Goal: Information Seeking & Learning: Learn about a topic

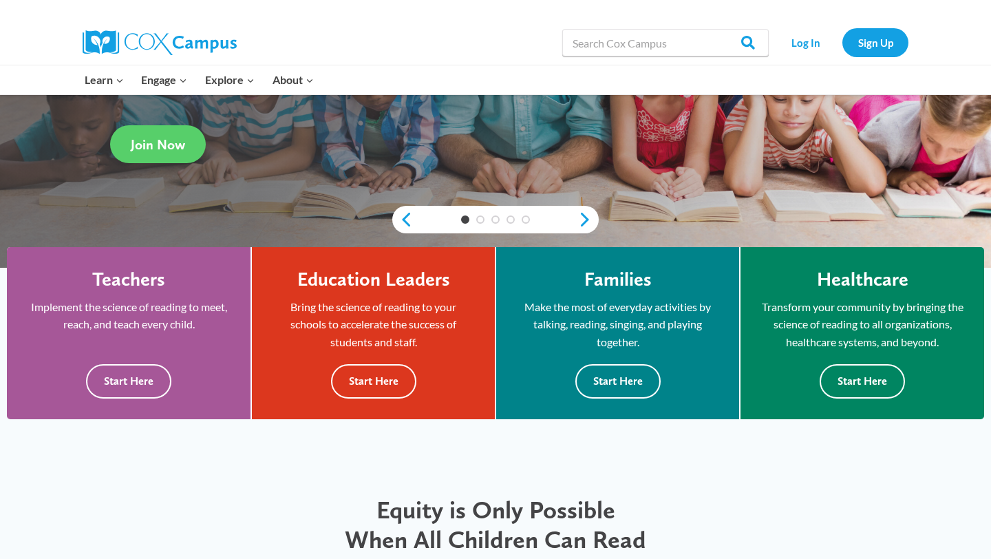
scroll to position [275, 0]
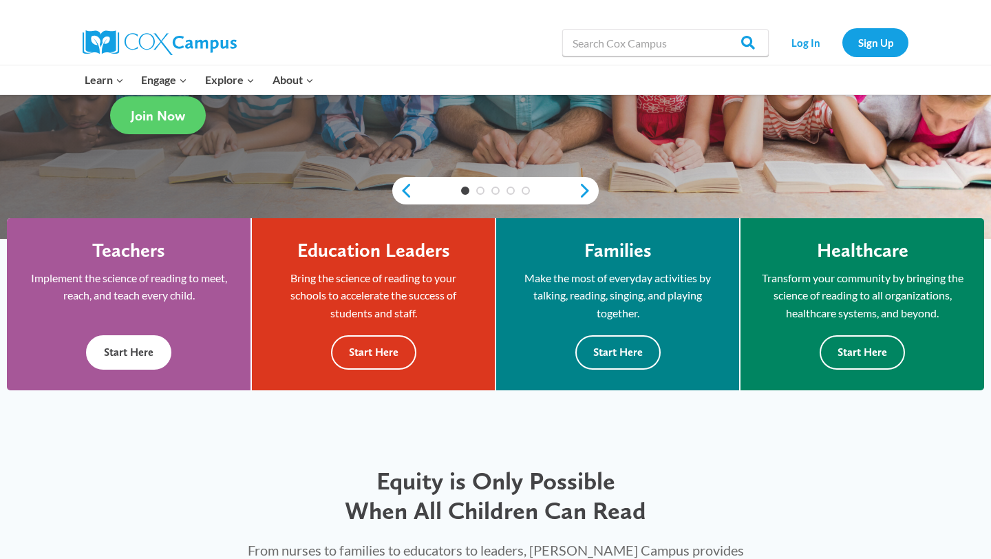
click at [147, 244] on h4 "Teachers" at bounding box center [128, 250] width 73 height 23
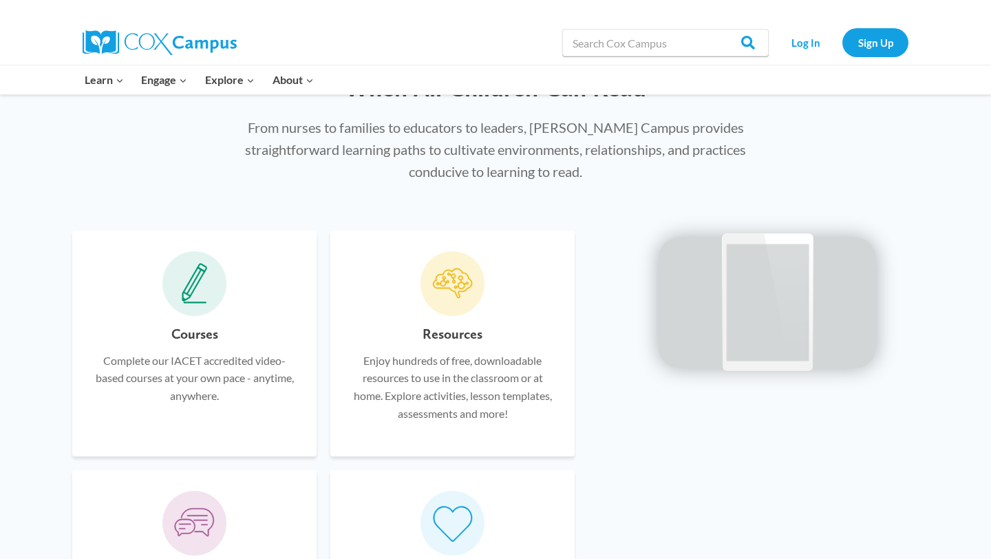
scroll to position [729, 0]
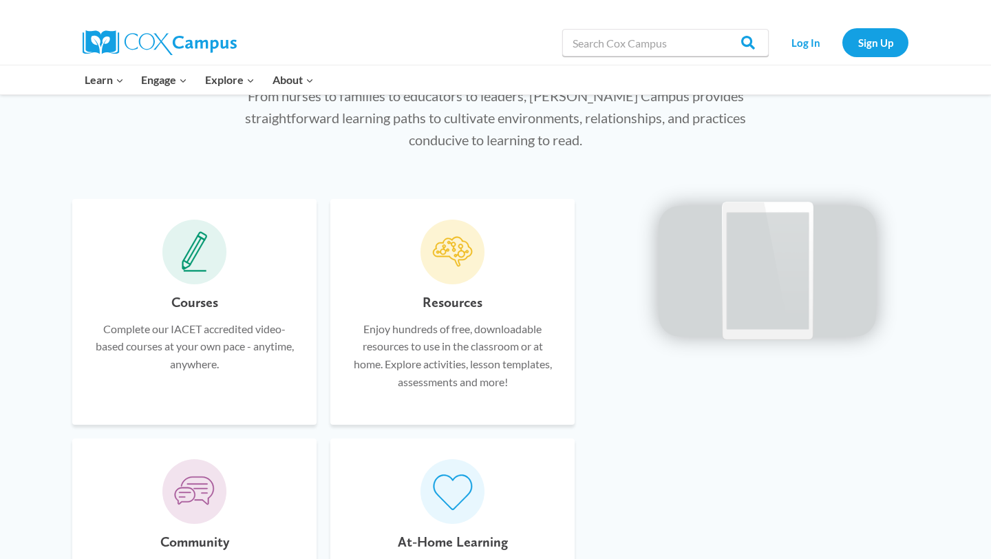
click at [453, 293] on h6 "Resources" at bounding box center [452, 302] width 60 height 22
click at [459, 368] on p "Enjoy hundreds of free, downloadable resources to use in the classroom or at ho…" at bounding box center [452, 355] width 203 height 70
click at [457, 270] on icon at bounding box center [452, 251] width 41 height 41
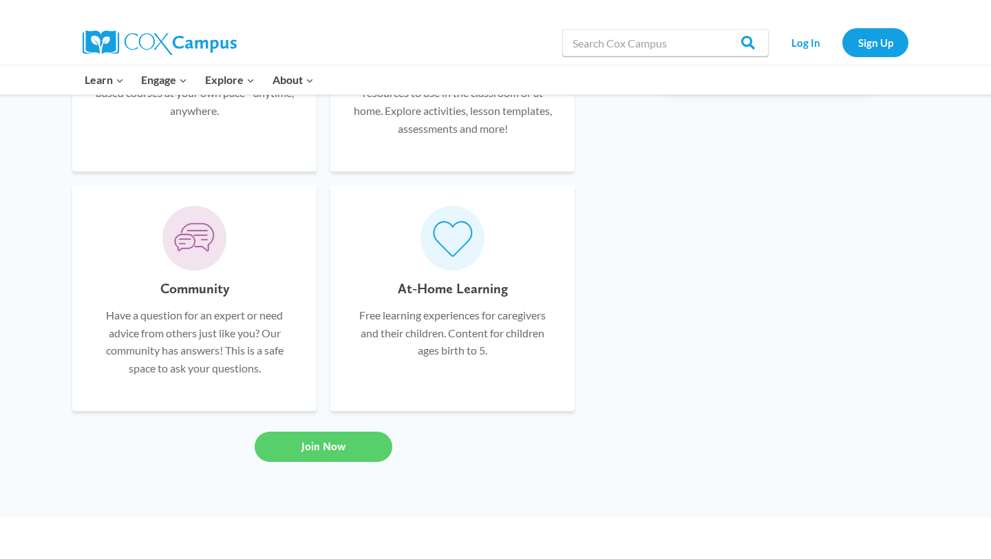
scroll to position [984, 0]
click at [323, 453] on link "Join Now" at bounding box center [324, 445] width 138 height 30
click at [317, 435] on link "Join Now" at bounding box center [324, 445] width 138 height 30
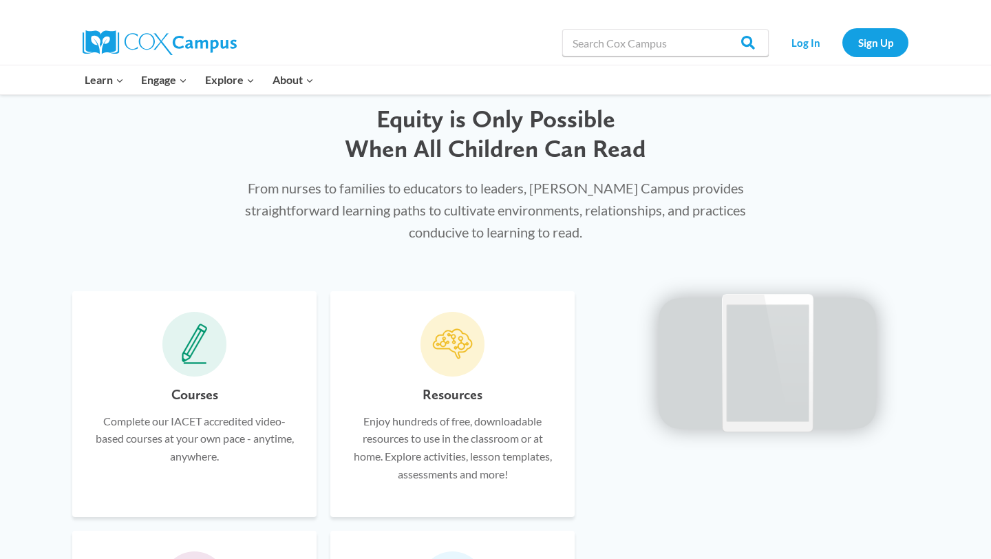
scroll to position [619, 0]
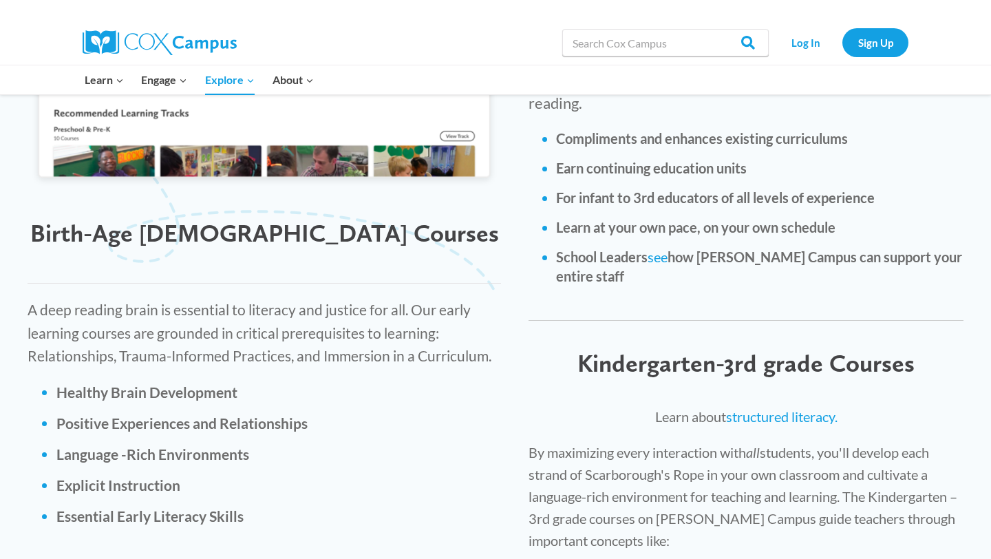
scroll to position [1761, 0]
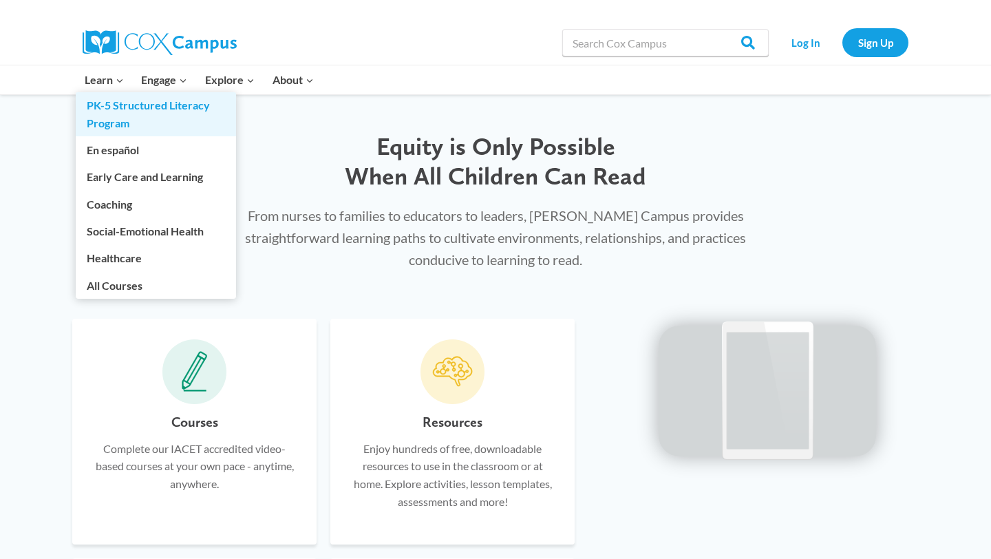
click at [91, 102] on link "PK-5 Structured Literacy Program" at bounding box center [156, 114] width 160 height 44
